Goal: Task Accomplishment & Management: Complete application form

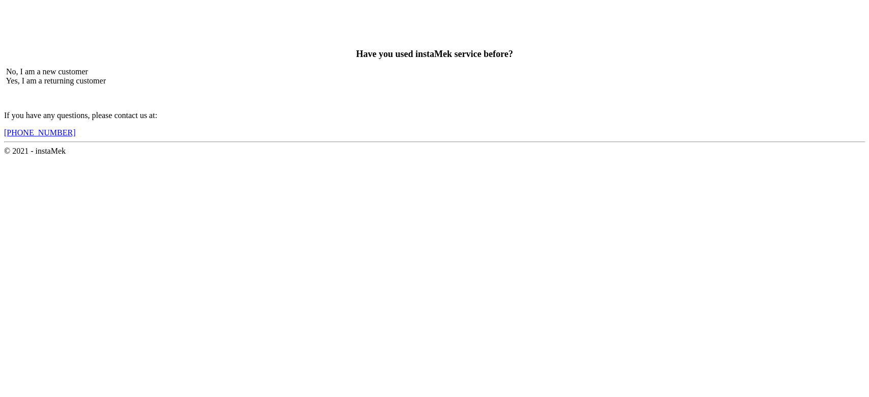
click at [88, 76] on span "No, I am a new customer" at bounding box center [47, 71] width 82 height 9
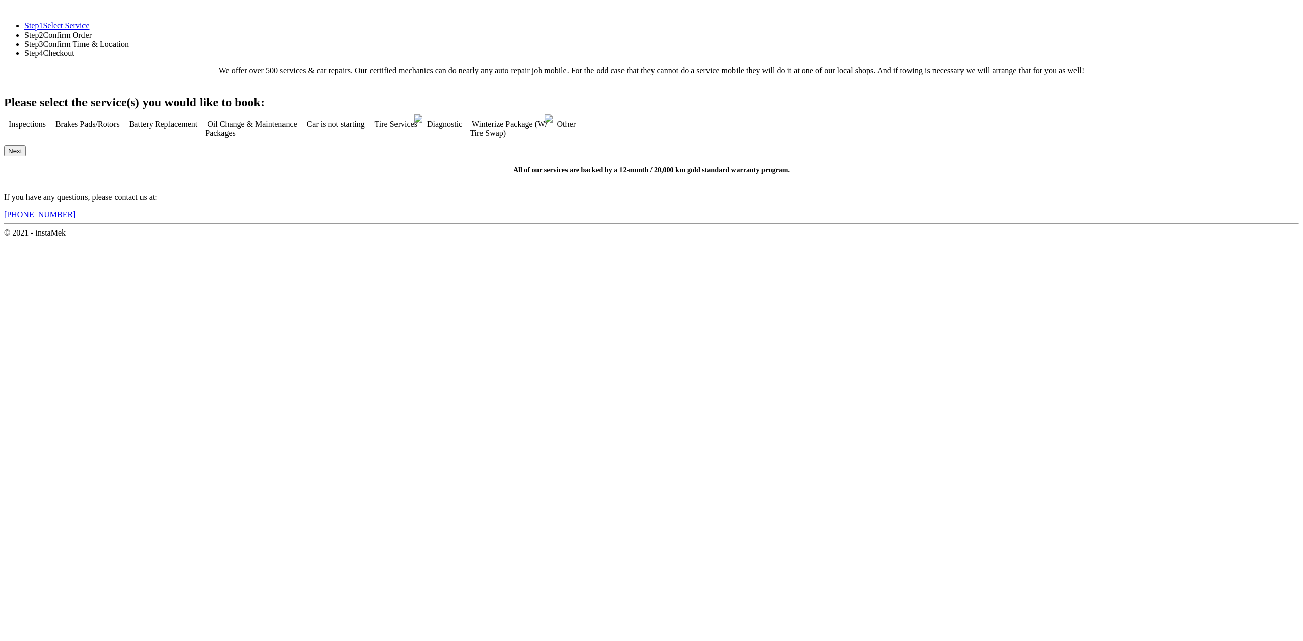
click at [127, 127] on img at bounding box center [127, 127] width 0 height 0
click at [26, 156] on button "Next" at bounding box center [15, 151] width 22 height 11
checkbox input "true"
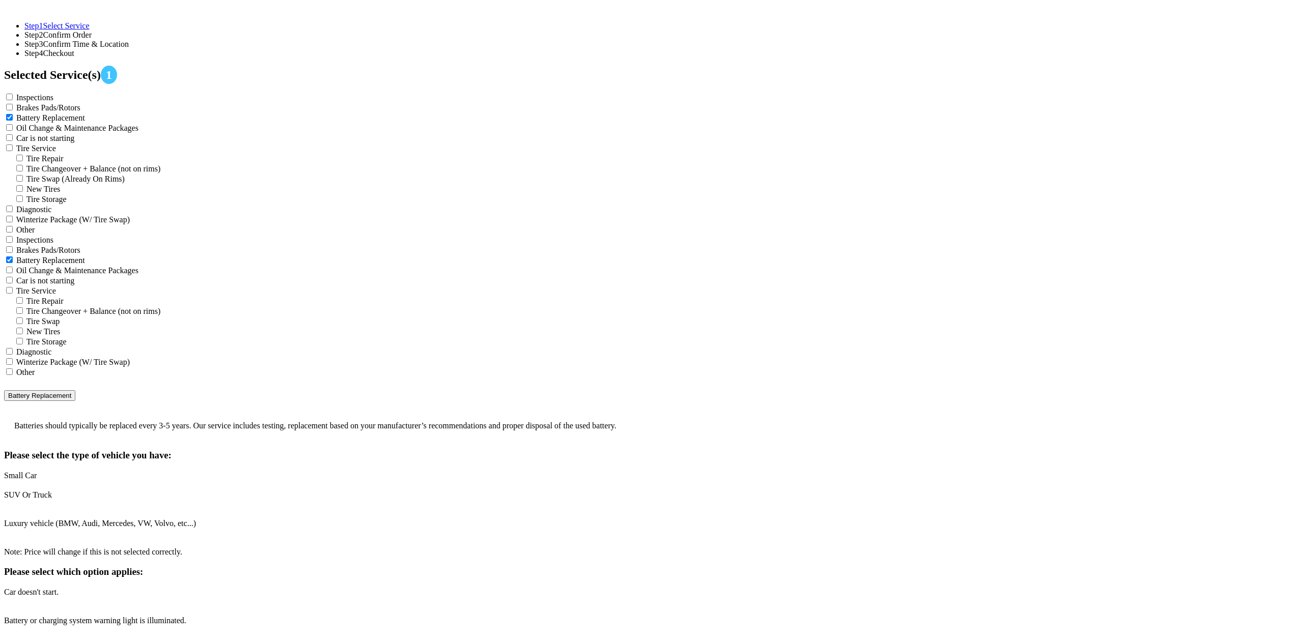
click at [37, 397] on span "Small Car" at bounding box center [20, 475] width 33 height 9
click at [59, 397] on span "Car doesn't start." at bounding box center [31, 592] width 54 height 9
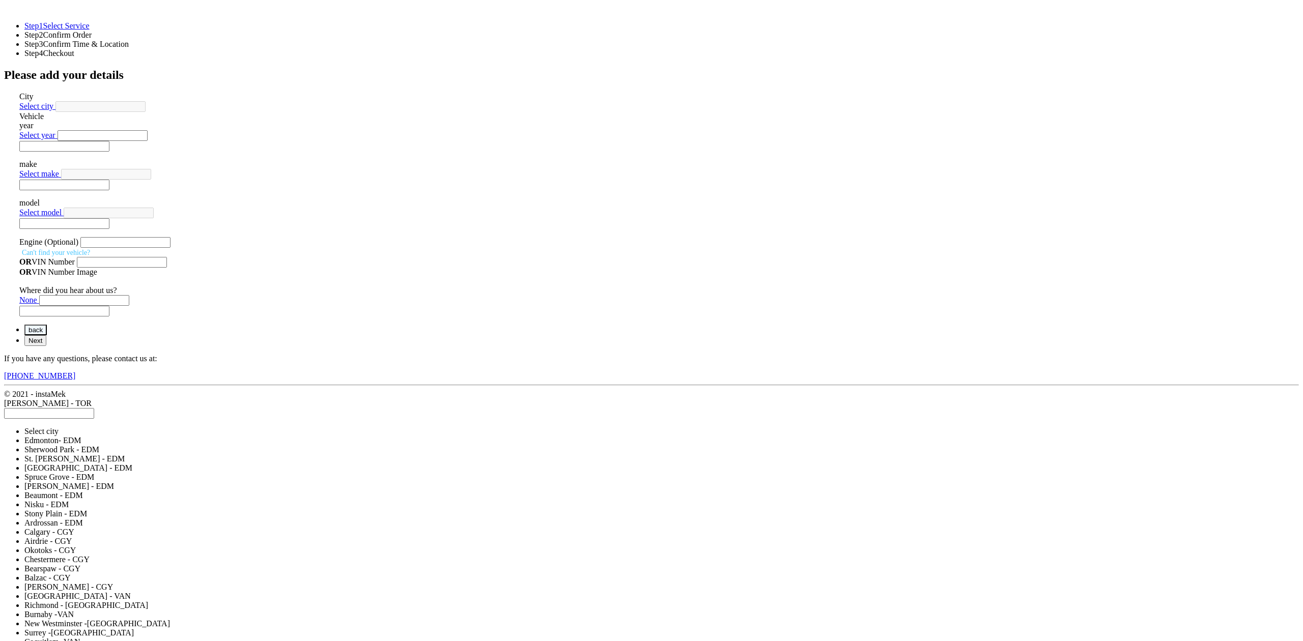
scroll to position [849, 0]
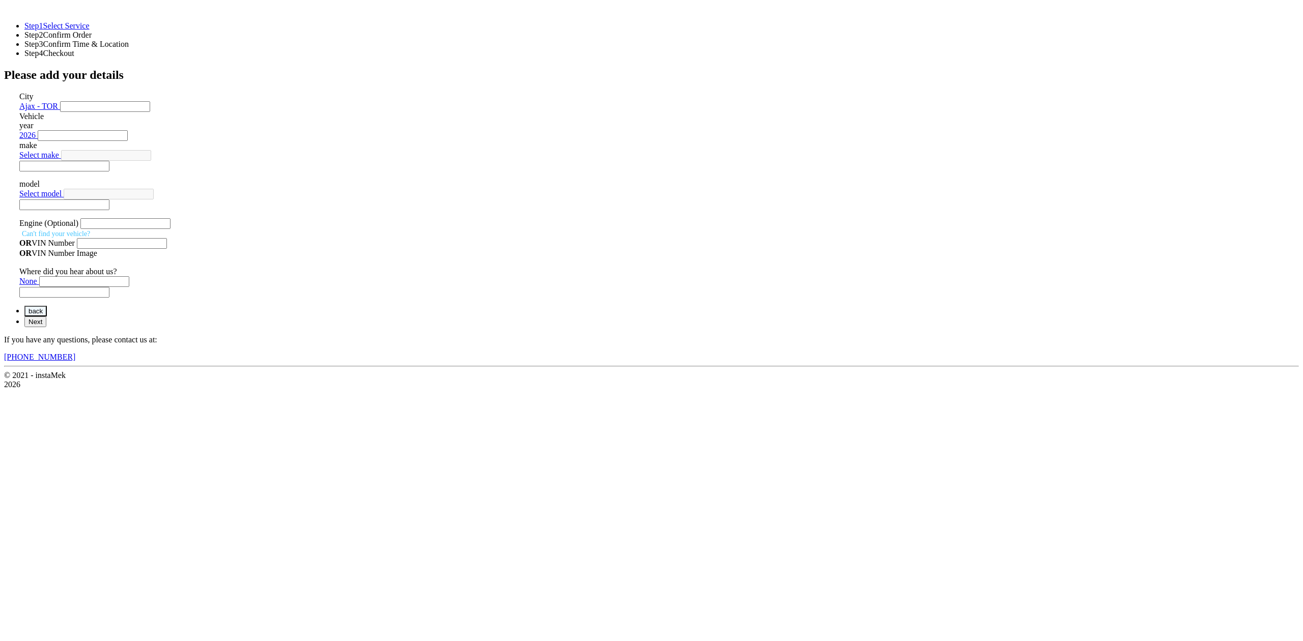
click at [37, 150] on label "make" at bounding box center [28, 145] width 18 height 9
click at [78, 219] on label "Engine (Optional)" at bounding box center [48, 223] width 59 height 9
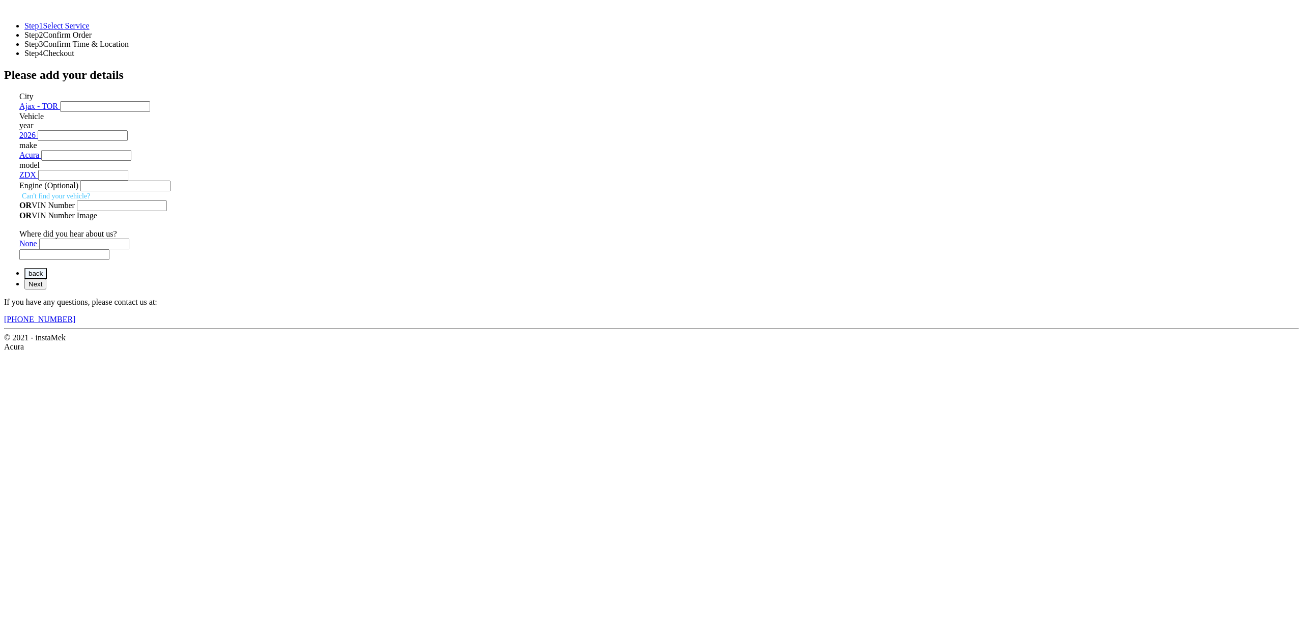
click at [46, 290] on button "Next" at bounding box center [35, 284] width 22 height 11
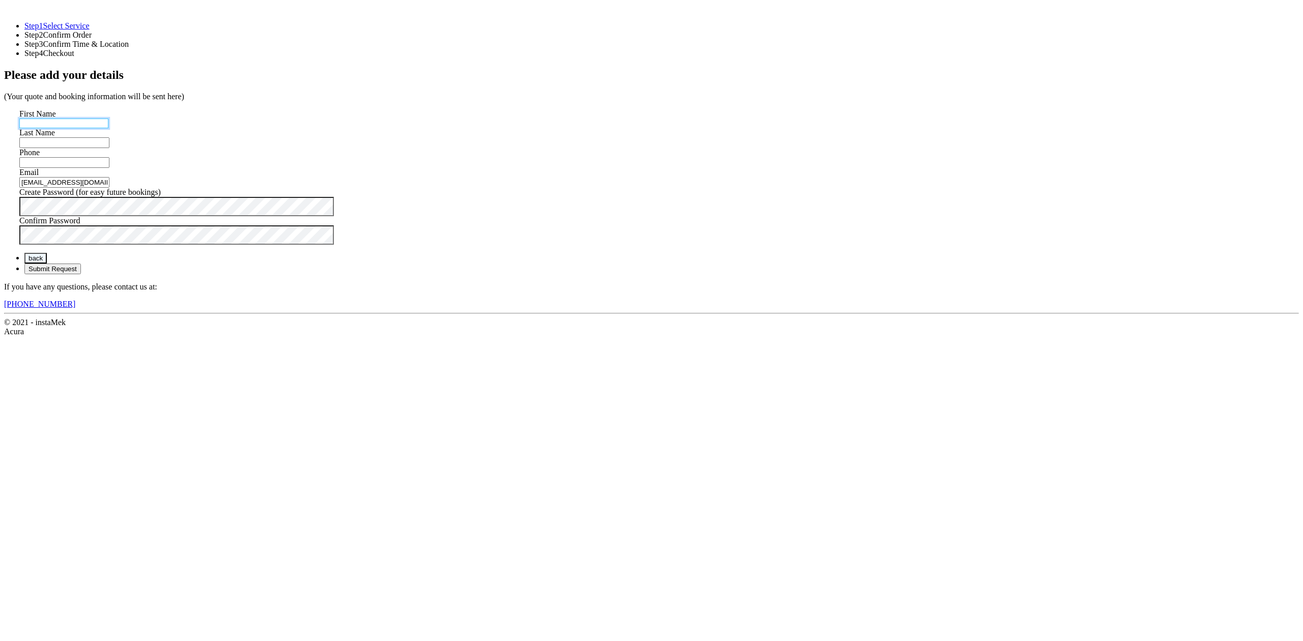
click at [108, 125] on input "text" at bounding box center [63, 124] width 89 height 10
click at [108, 127] on input "text" at bounding box center [63, 124] width 89 height 10
type input "test"
click at [108, 148] on input "text" at bounding box center [63, 143] width 89 height 10
type input "test"
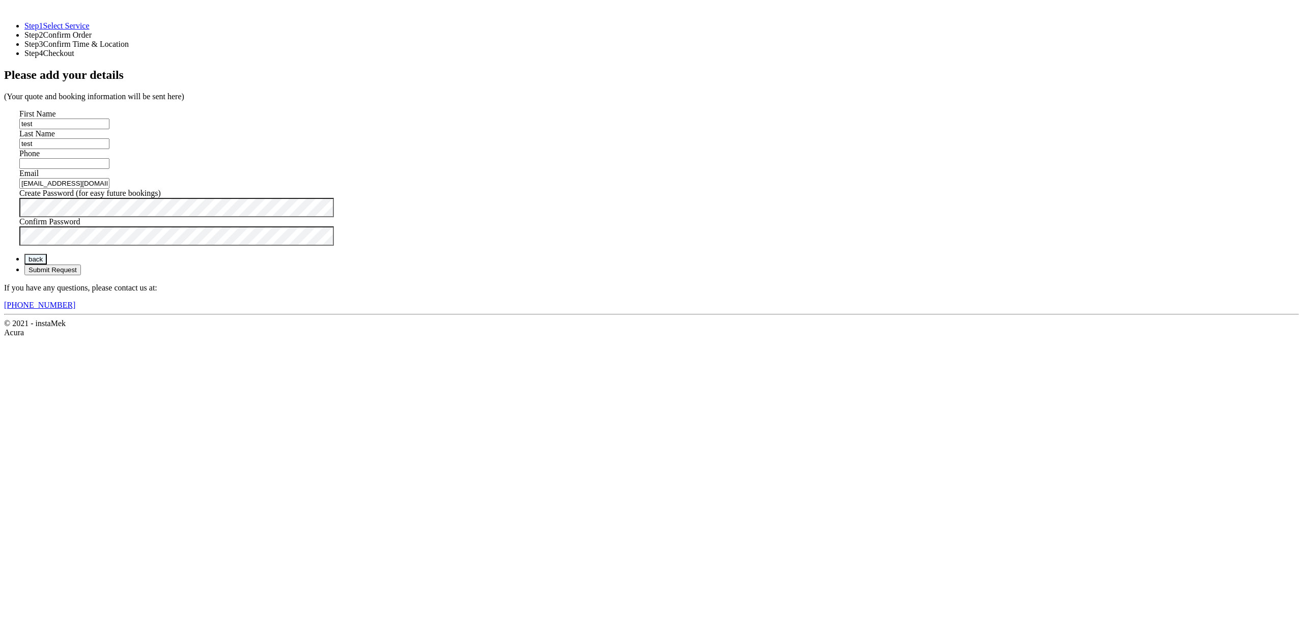
click at [601, 199] on div "First Name test Last Name test Phone Email [EMAIL_ADDRESS][DOMAIN_NAME] Confirm…" at bounding box center [651, 177] width 1295 height 136
click at [108, 168] on input "text" at bounding box center [63, 163] width 89 height 10
type input "24353425345"
click at [108, 188] on input "[EMAIL_ADDRESS][DOMAIN_NAME]" at bounding box center [63, 183] width 89 height 10
type input "[EMAIL_ADDRESS][DOMAIN_NAME]"
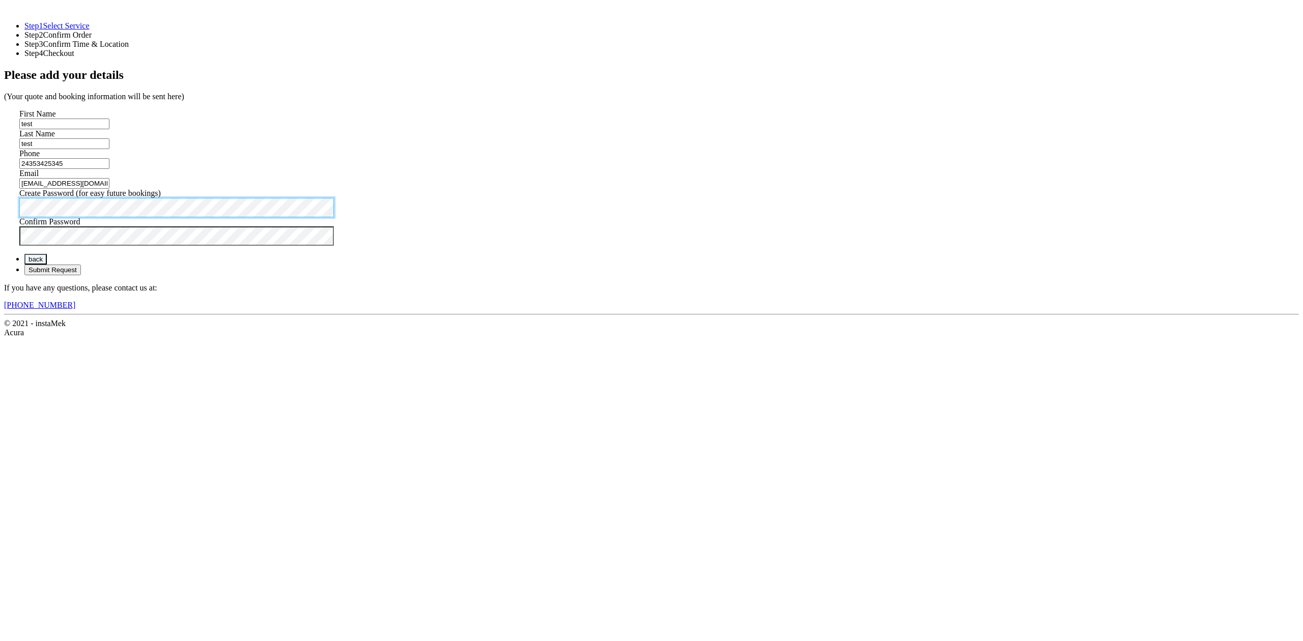
click at [477, 217] on div "Create Password (for easy future bookings)" at bounding box center [654, 203] width 1270 height 29
drag, startPoint x: 469, startPoint y: 367, endPoint x: 475, endPoint y: 367, distance: 6.1
click at [469, 328] on lik "Have you used instaMek service before? No, I am a new customer Yes, I am a retu…" at bounding box center [651, 174] width 1295 height 307
click at [81, 275] on button "Submit Request" at bounding box center [52, 270] width 57 height 11
